Goal: Information Seeking & Learning: Find specific page/section

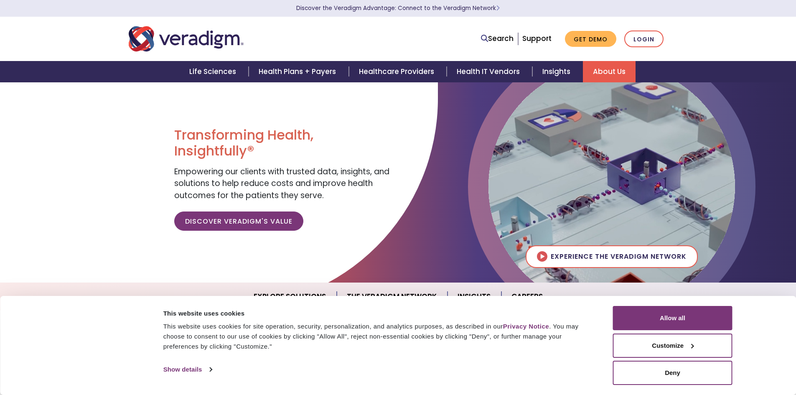
click at [602, 79] on link "About Us" at bounding box center [609, 71] width 53 height 21
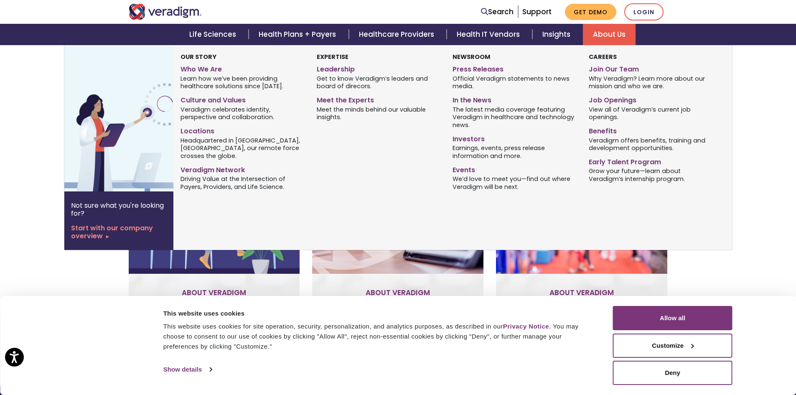
scroll to position [460, 0]
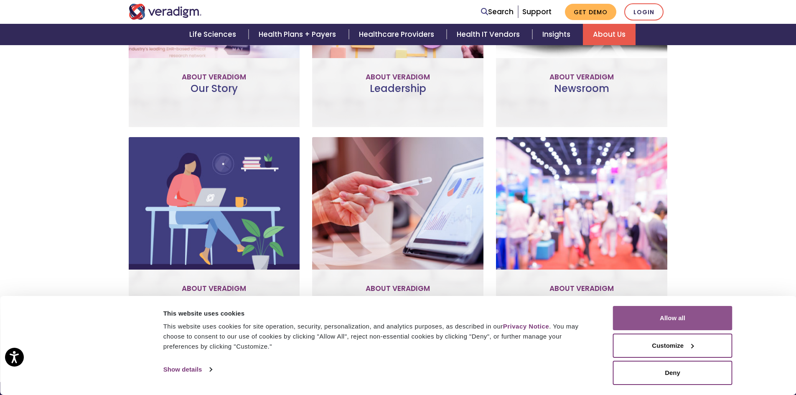
click at [674, 313] on button "Allow all" at bounding box center [673, 318] width 120 height 24
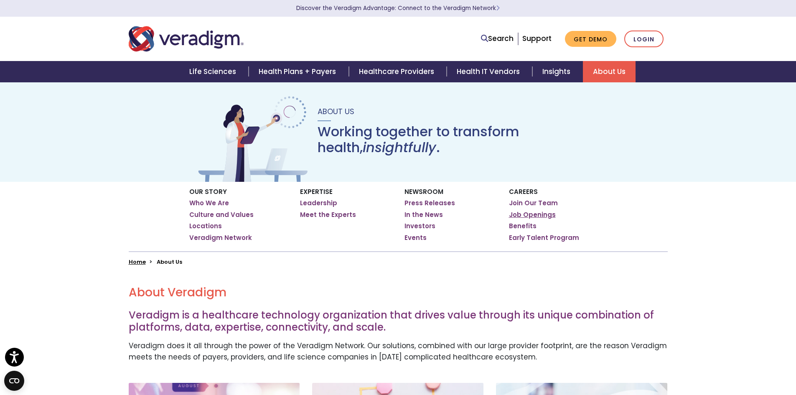
scroll to position [0, 0]
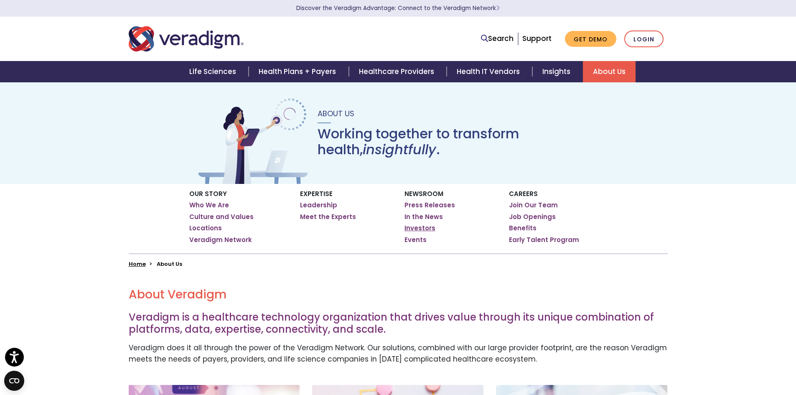
click at [416, 227] on link "Investors" at bounding box center [420, 228] width 31 height 8
